Goal: Information Seeking & Learning: Learn about a topic

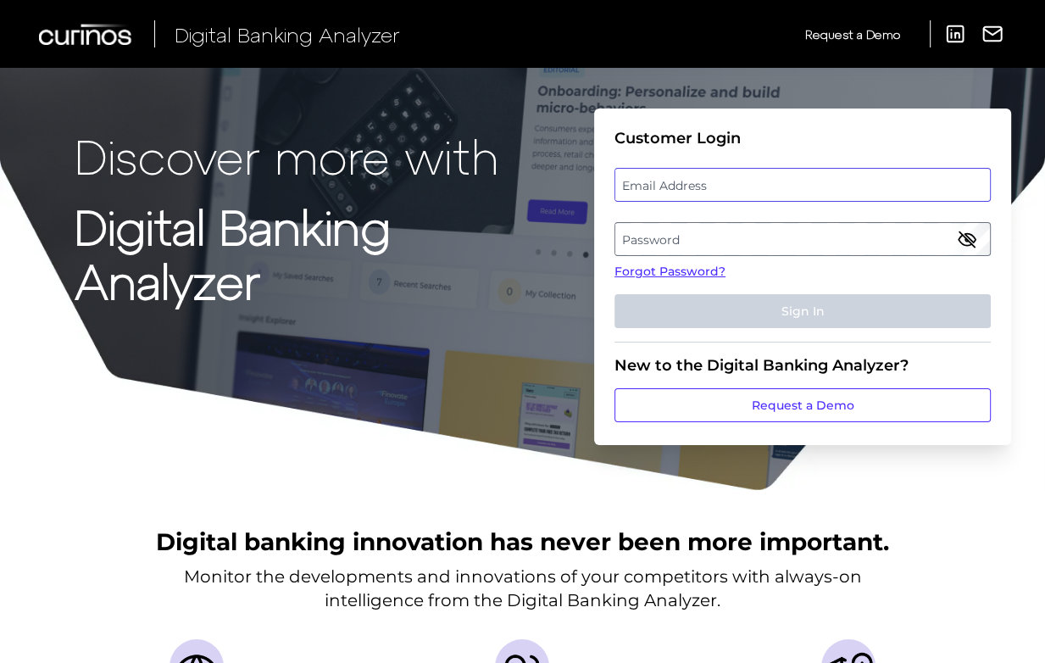
type input "[EMAIL_ADDRESS][DOMAIN_NAME]"
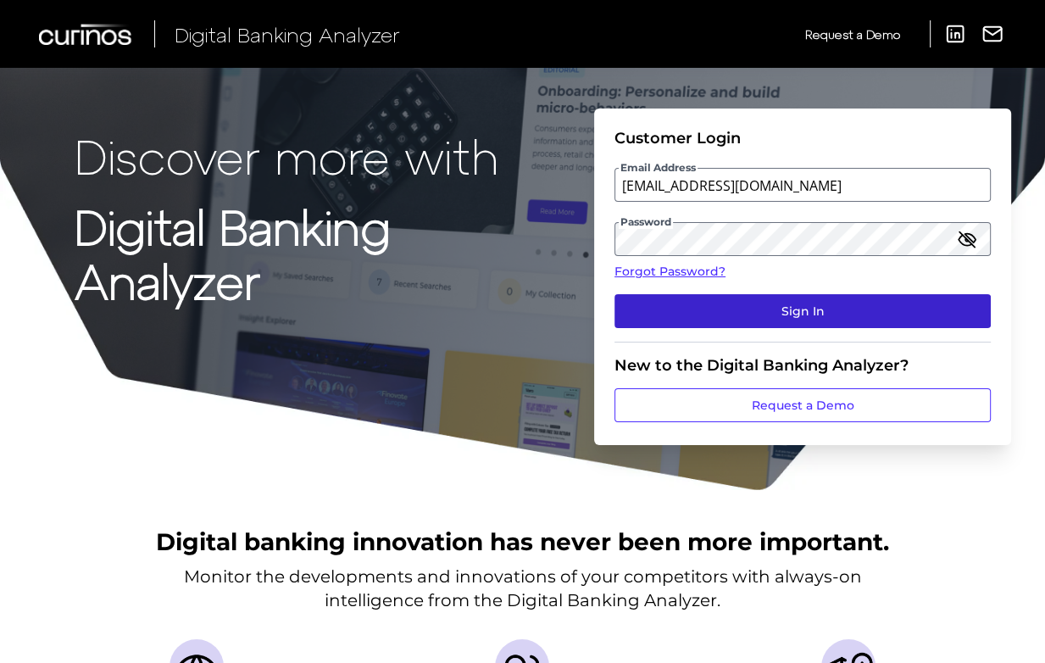
click at [888, 308] on button "Sign In" at bounding box center [802, 311] width 376 height 34
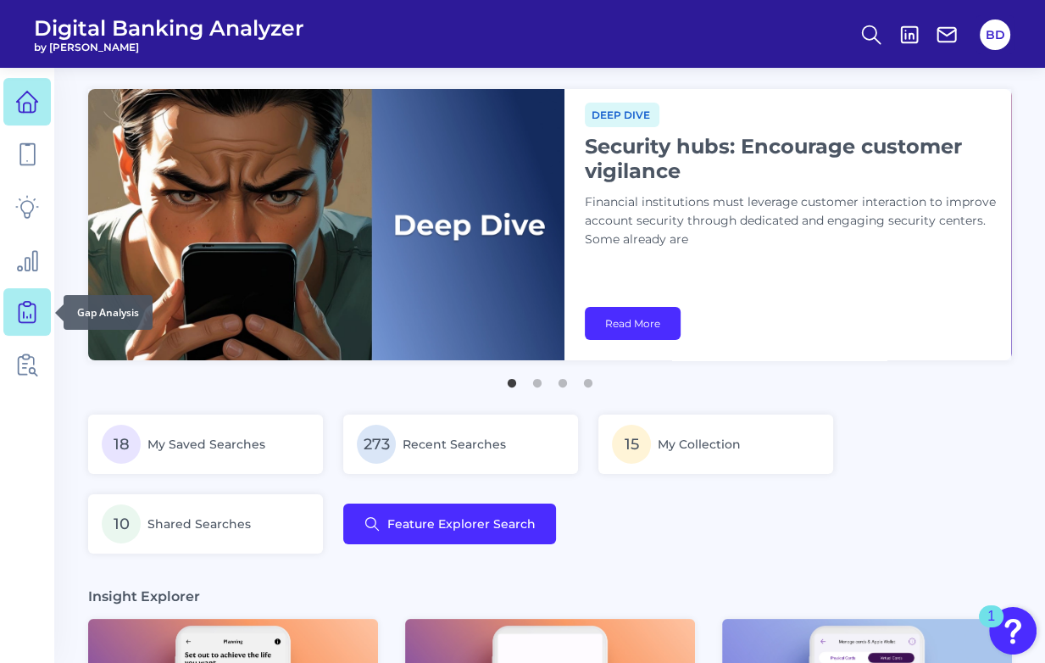
click at [29, 314] on icon at bounding box center [27, 312] width 24 height 24
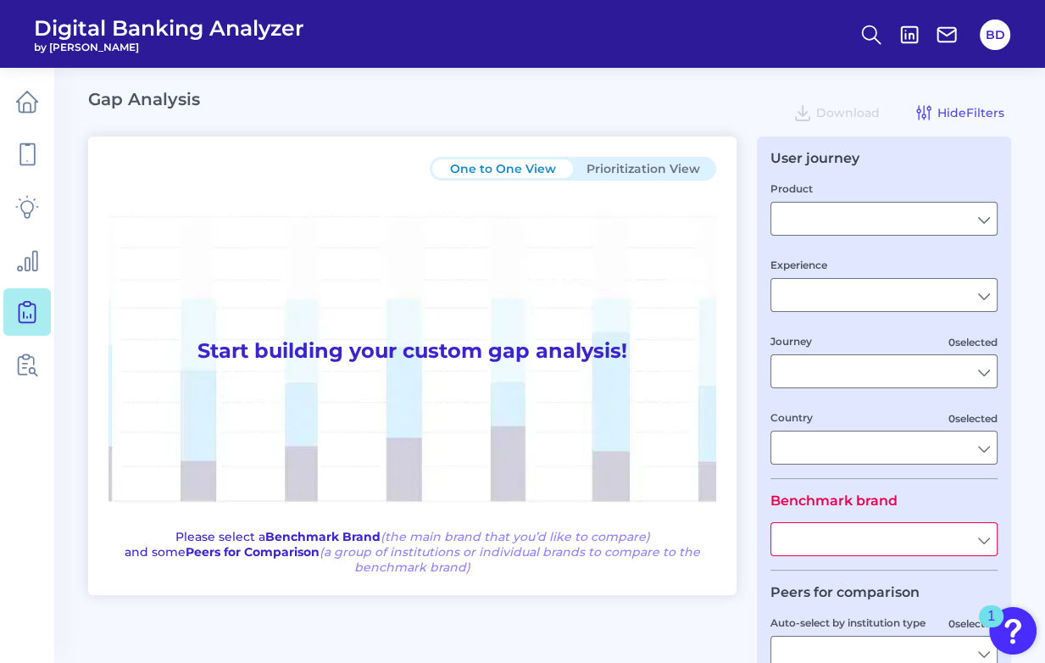
type input "Checking / Current Account"
type input "Mobile Servicing"
type input "Pre-Login Area, New Customer Onboarding, Login & Authentication, Accounts and t…"
type input "[GEOGRAPHIC_DATA]"
type input "All Select individual brands"
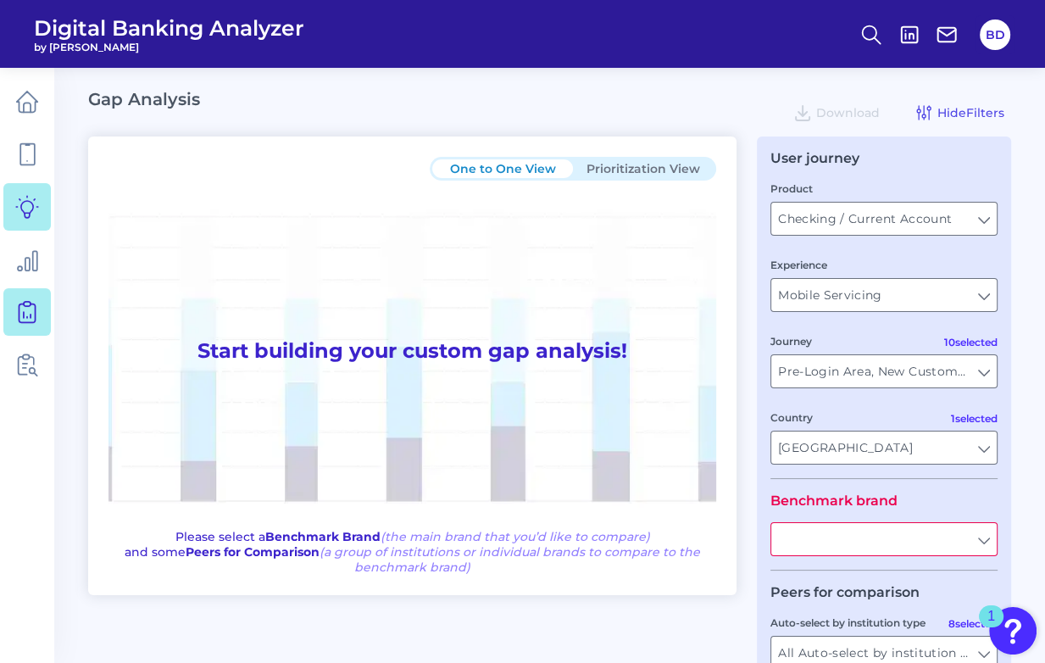
type input "All Journeys"
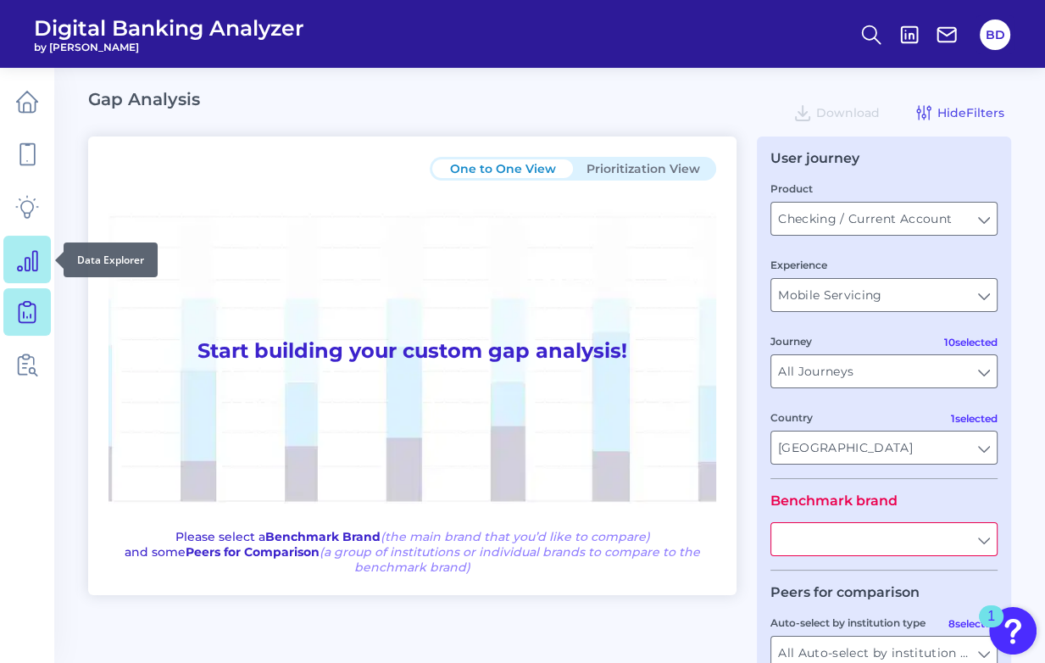
click at [37, 247] on link at bounding box center [26, 259] width 47 height 47
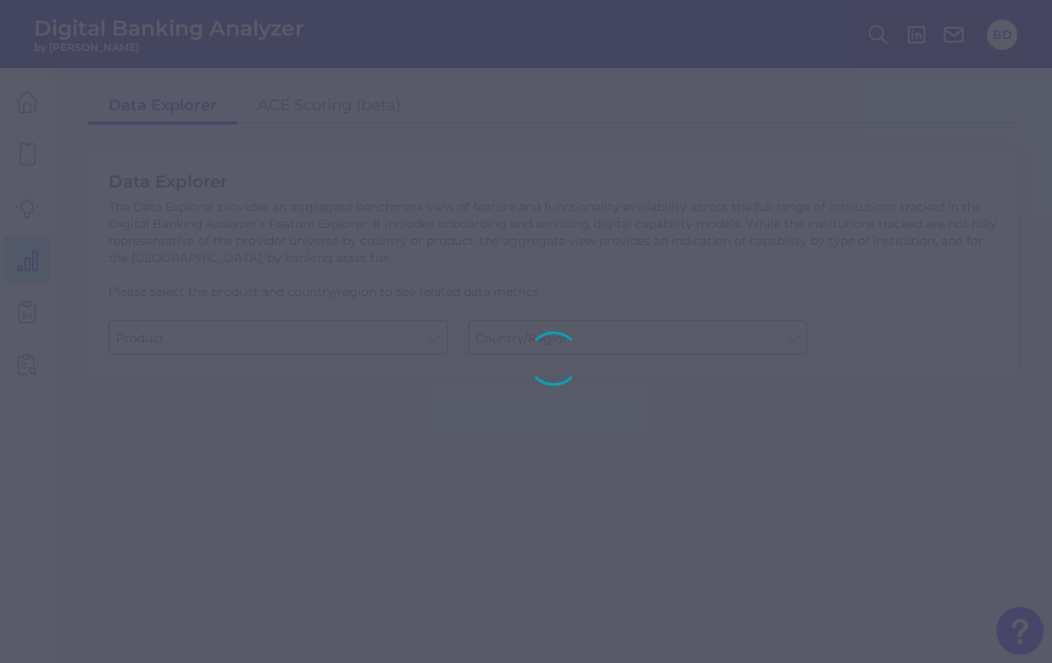
type input "Business Bank Account"
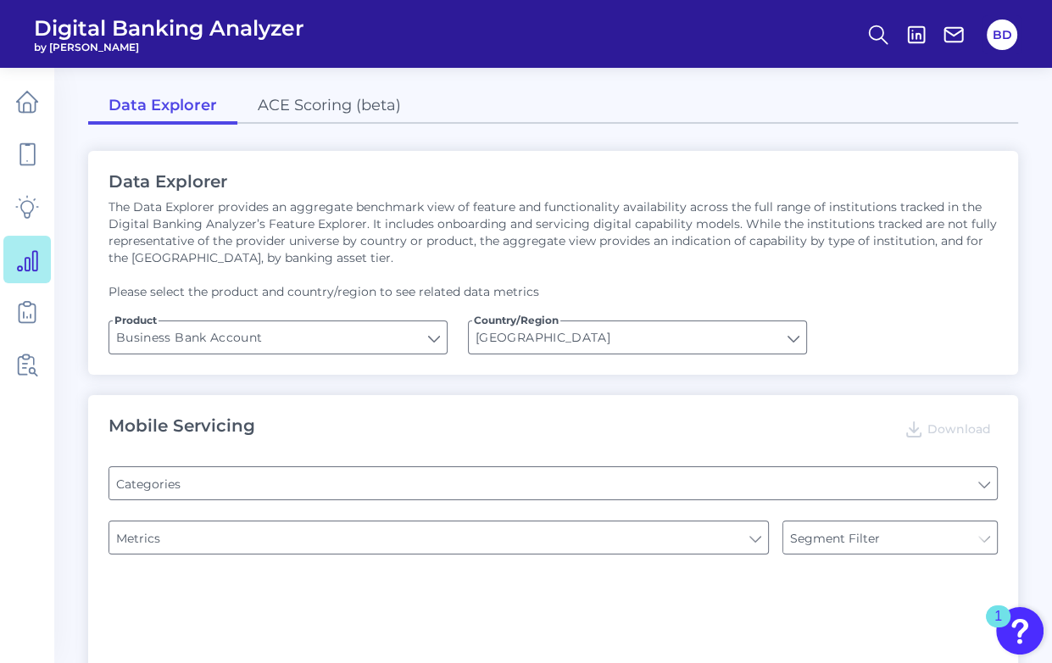
type input "[GEOGRAPHIC_DATA]"
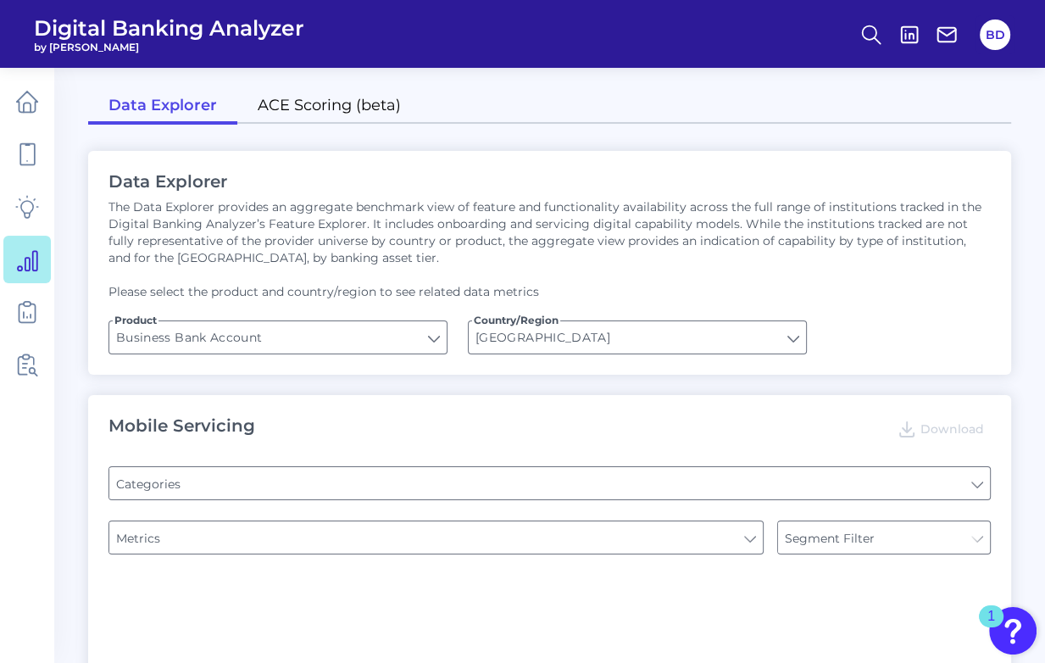
type input "Pre-login Features"
type input "Type of Institution"
type input "Login"
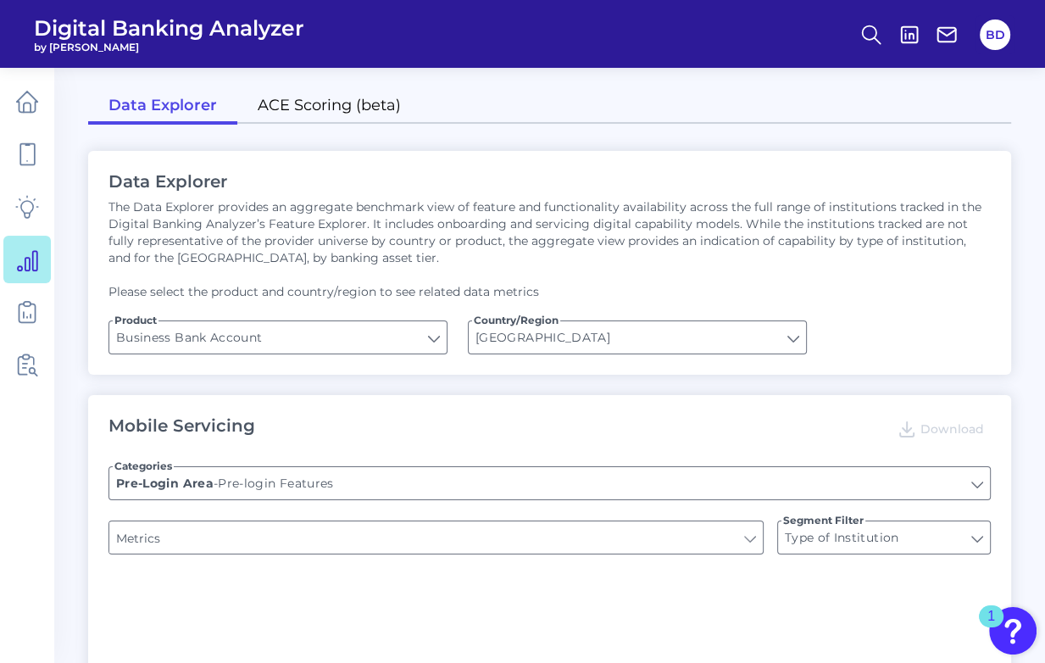
type input "Channel"
click at [322, 106] on link "ACE Scoring (beta)" at bounding box center [329, 107] width 184 height 36
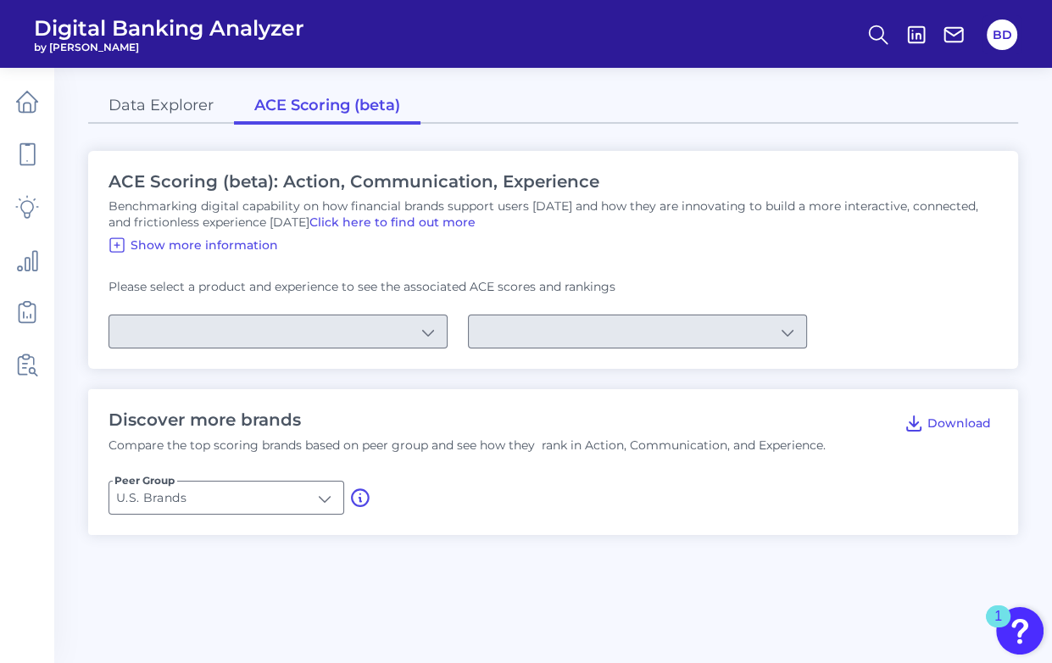
type input "Checking / Current Account"
type input "Mobile Servicing"
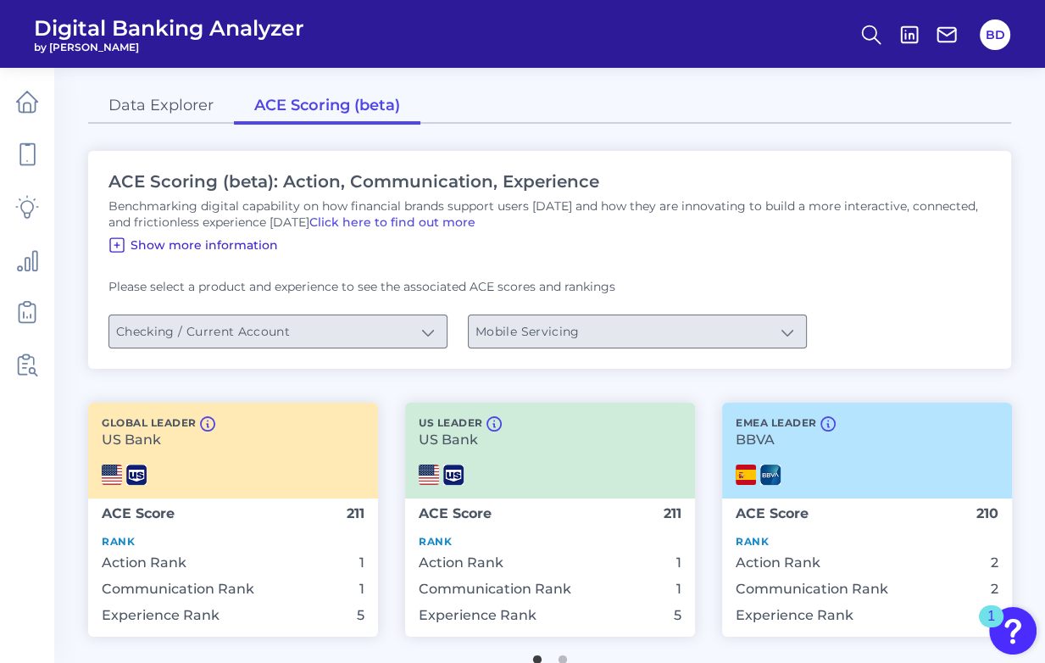
click at [112, 247] on icon at bounding box center [117, 245] width 20 height 20
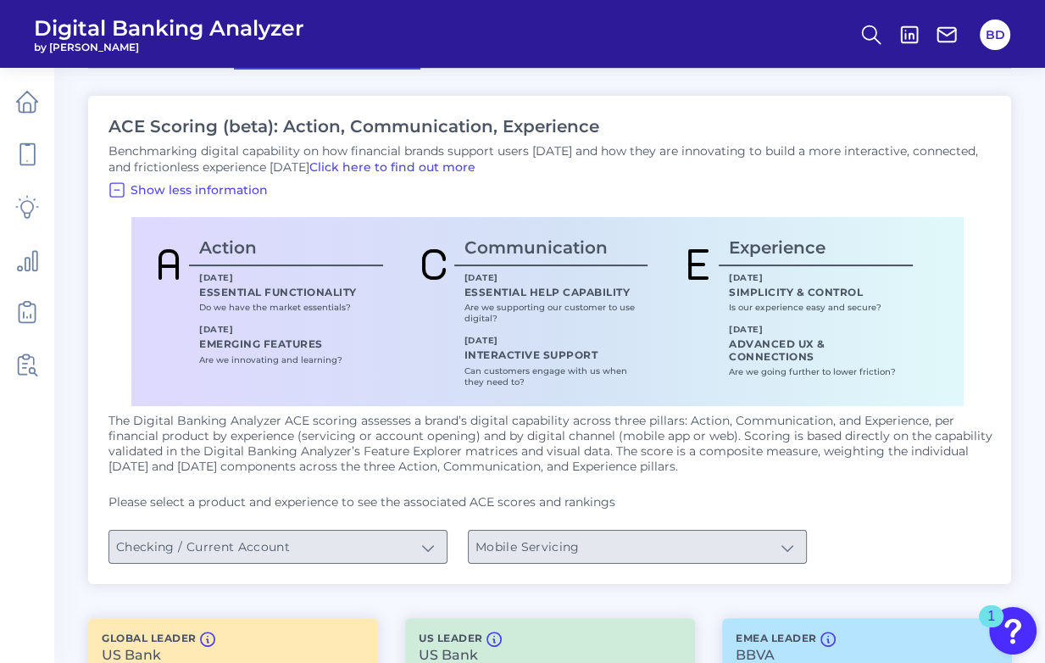
scroll to position [64, 0]
